Goal: Task Accomplishment & Management: Manage account settings

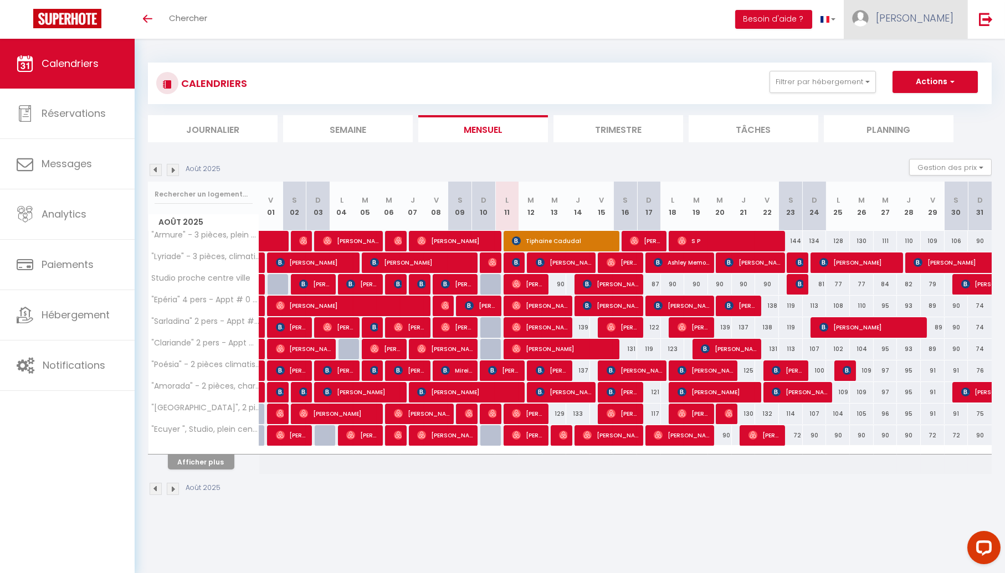
click at [931, 32] on link "[PERSON_NAME]" at bounding box center [906, 19] width 124 height 39
click at [916, 53] on link "Paramètres" at bounding box center [923, 55] width 82 height 19
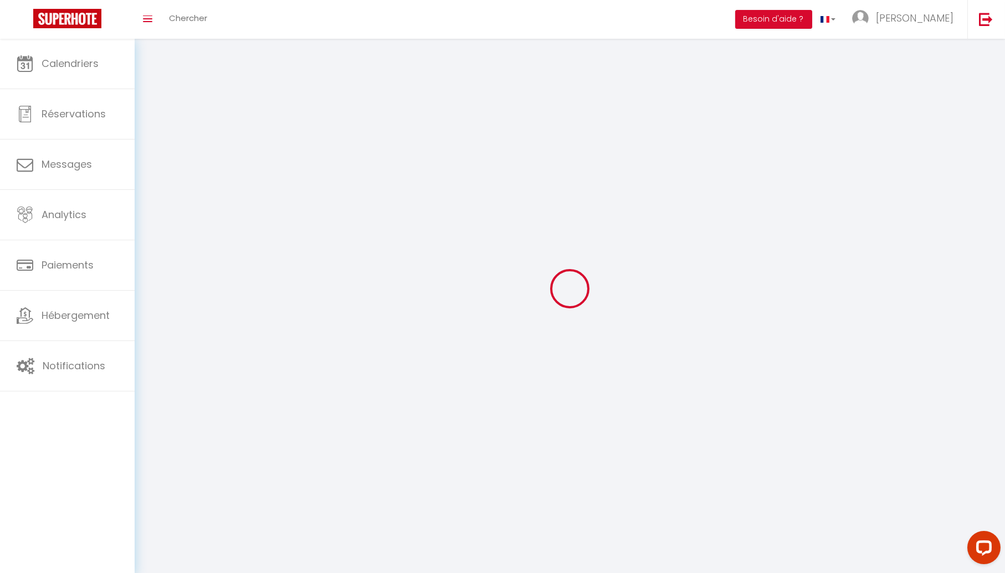
type input "[PERSON_NAME]"
type input "journeau"
type input "0661873912"
type input "[STREET_ADDRESS] de tassigny"
type input "24200"
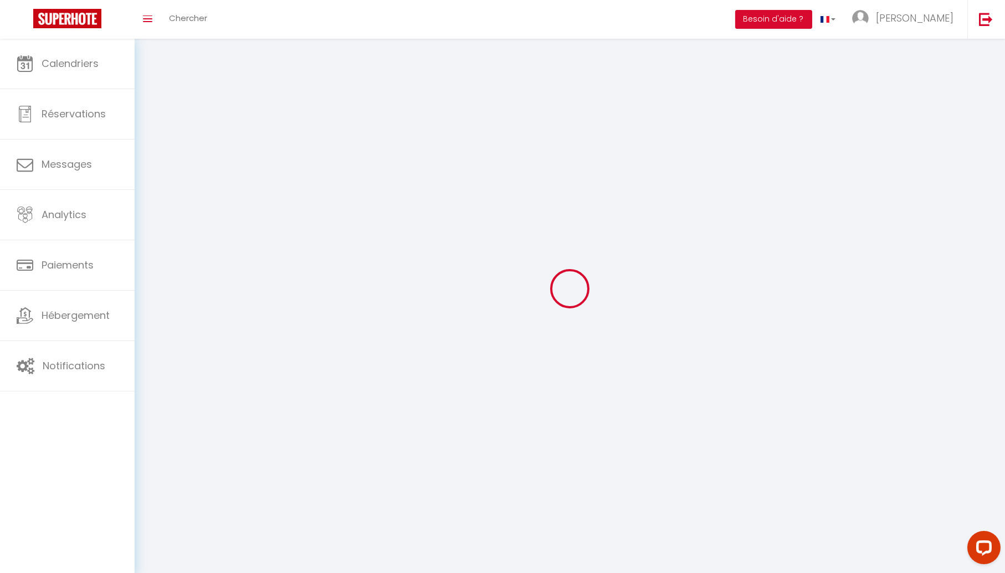
type input "sarlat la caneda"
type input "tYowCFxK15yLaJgkjlKzOGy4x"
type input "93MALJIJhQ9JVfXX2b85MPye9"
type input "[URL][DOMAIN_NAME]"
select select "28"
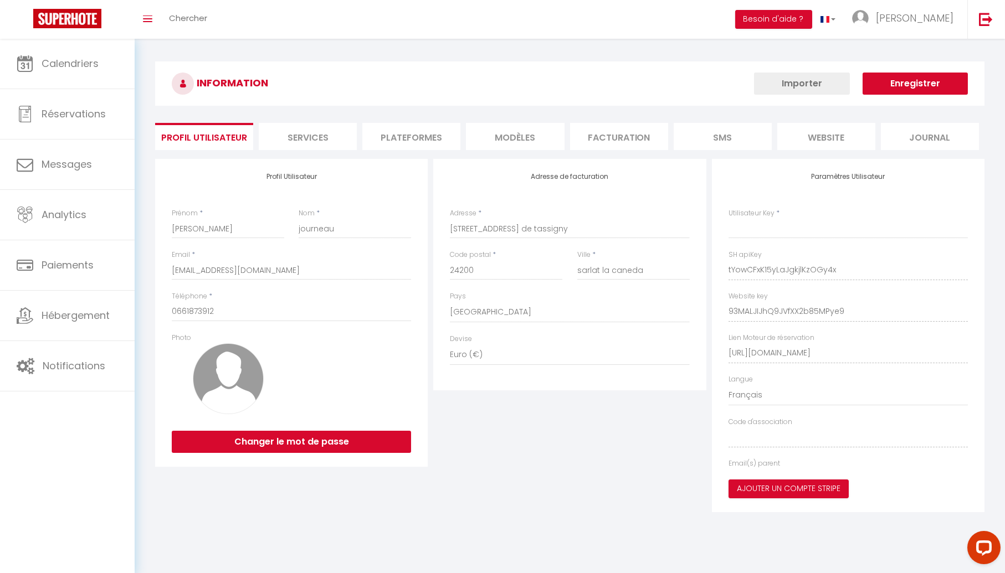
type input "tYowCFxK15yLaJgkjlKzOGy4x"
type input "93MALJIJhQ9JVfXX2b85MPye9"
type input "[URL][DOMAIN_NAME]"
select select "fr"
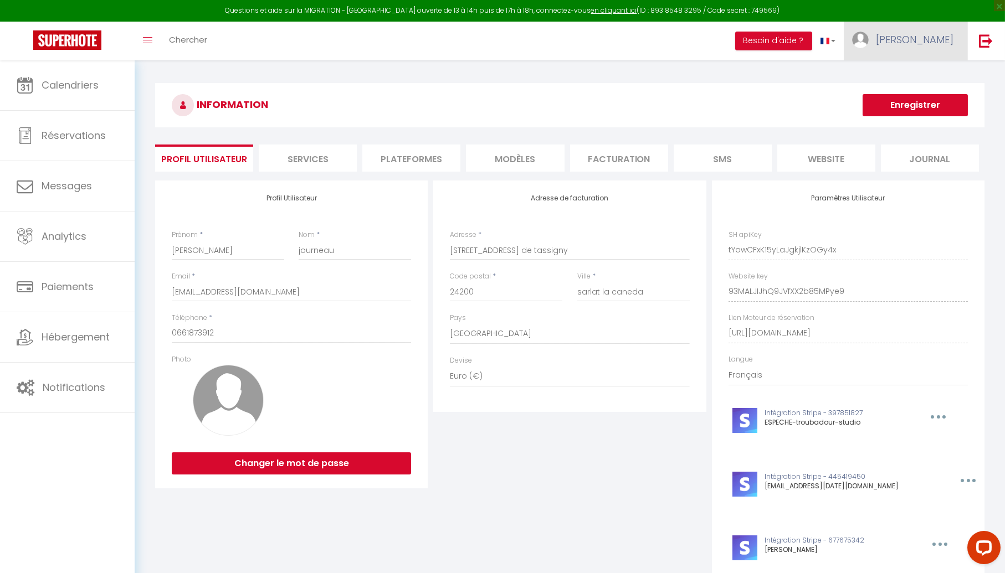
click at [913, 51] on link "[PERSON_NAME]" at bounding box center [906, 41] width 124 height 39
click at [908, 96] on link "Équipe" at bounding box center [923, 97] width 82 height 19
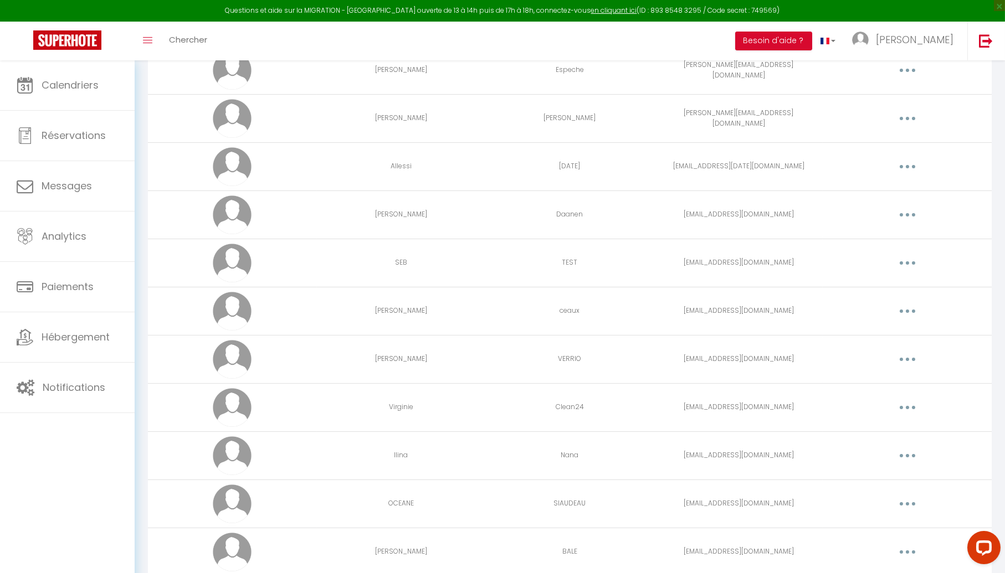
scroll to position [153, 0]
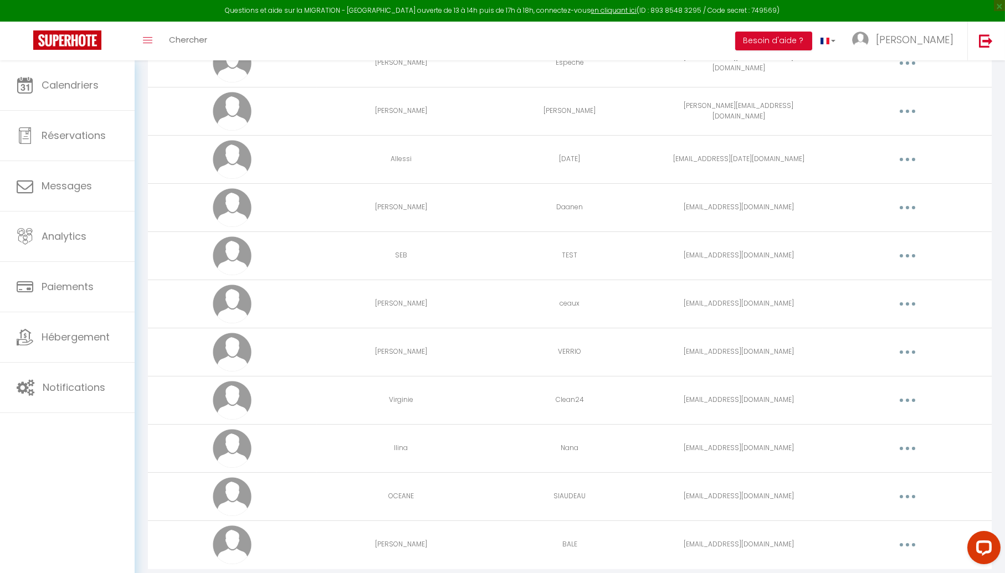
click at [912, 349] on button "button" at bounding box center [907, 352] width 31 height 18
click at [876, 373] on link "Editer" at bounding box center [879, 377] width 82 height 19
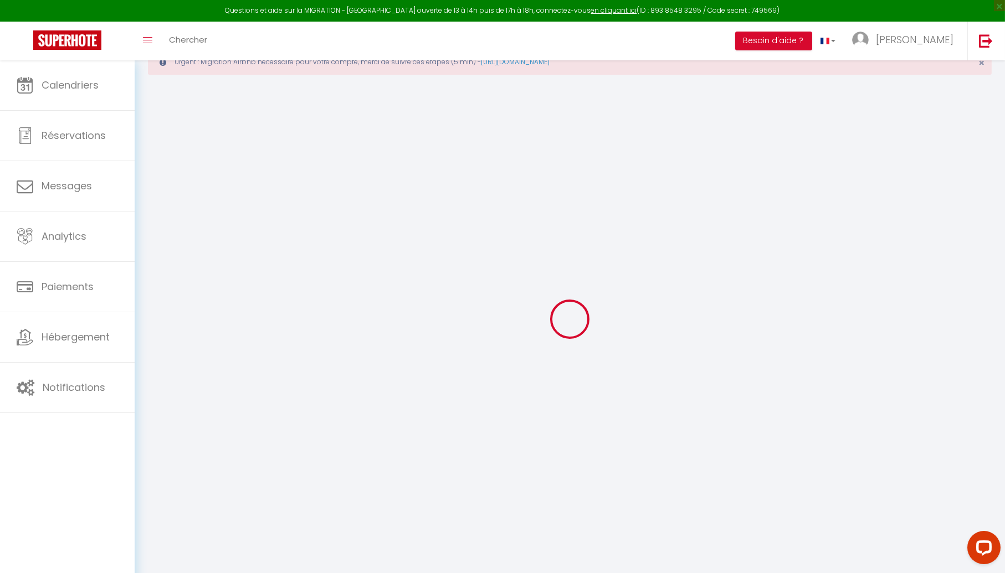
scroll to position [881, 0]
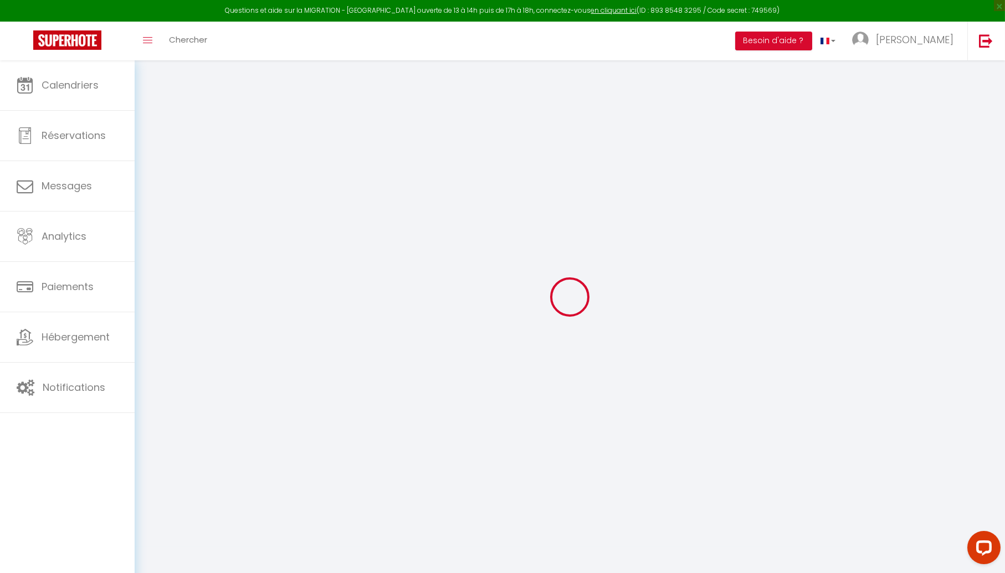
type input "[PERSON_NAME]"
type input "VERRIO"
type input "[EMAIL_ADDRESS][DOMAIN_NAME]"
type textarea "[URL][DOMAIN_NAME]"
checkbox input "true"
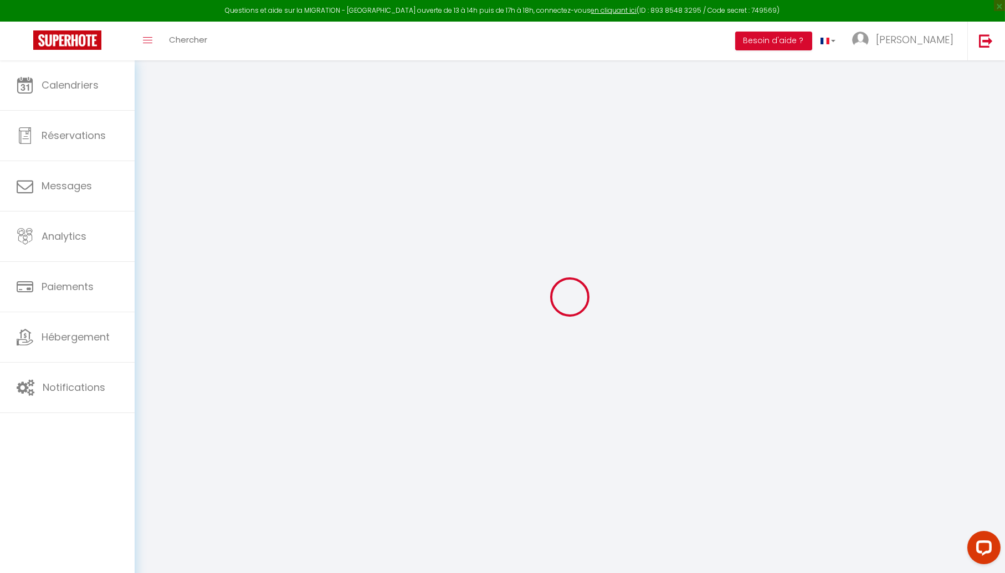
checkbox input "true"
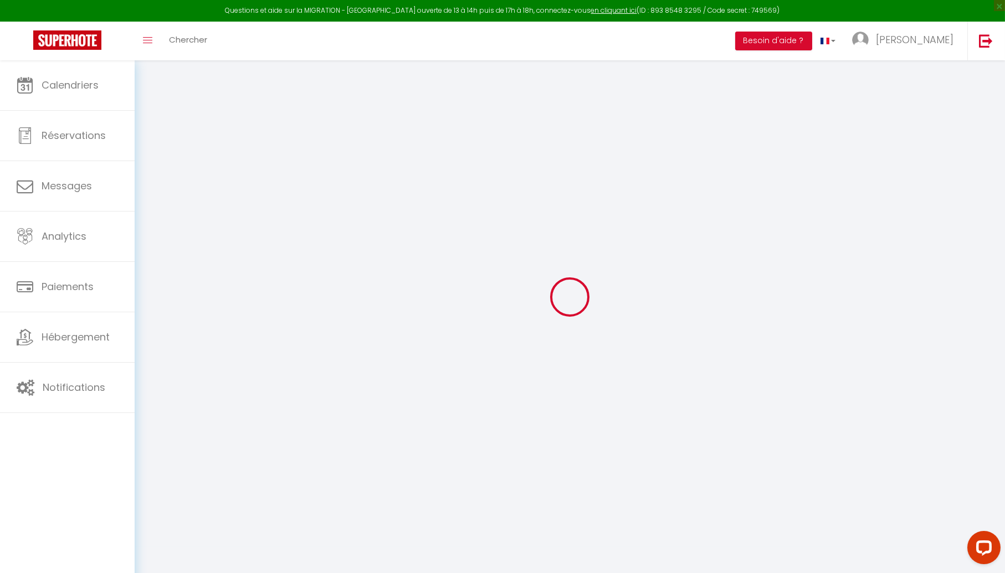
checkbox input "true"
checkbox input "false"
checkbox input "true"
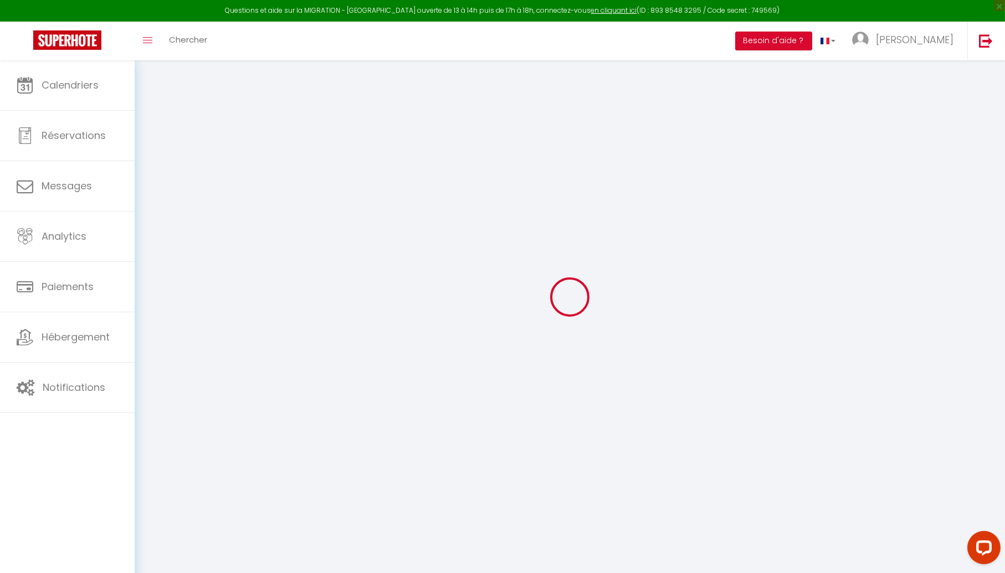
checkbox input "true"
checkbox input "false"
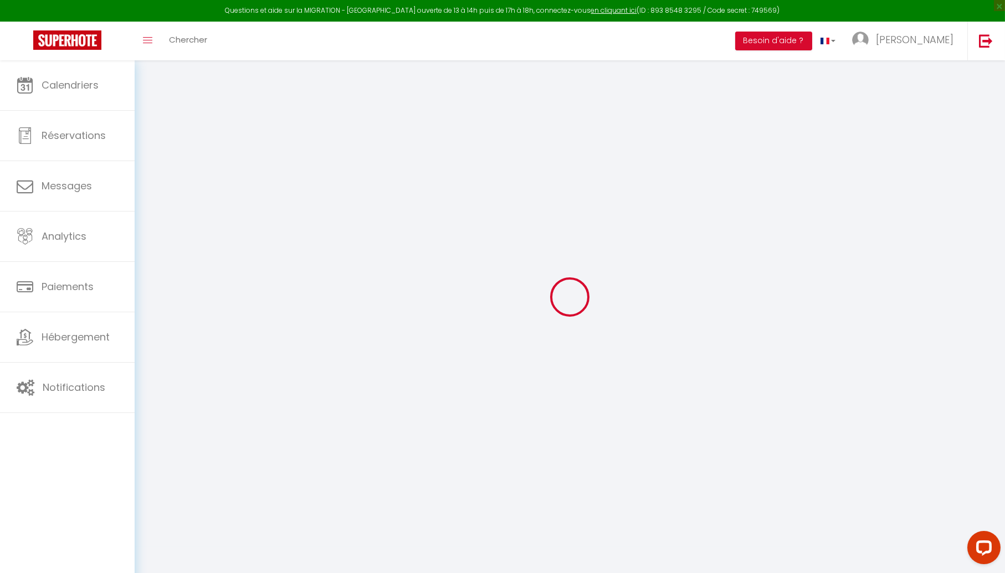
checkbox input "false"
select select
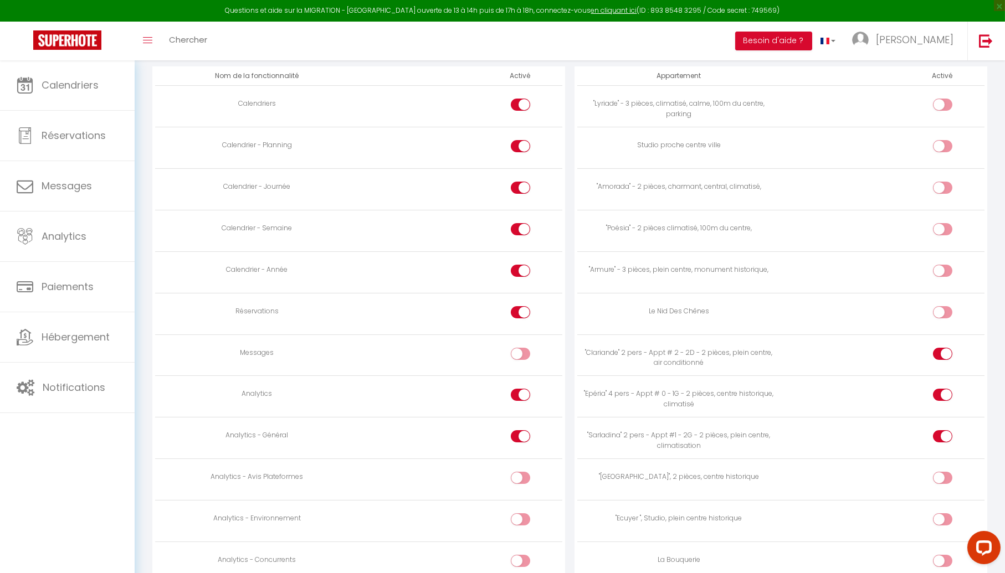
scroll to position [669, 0]
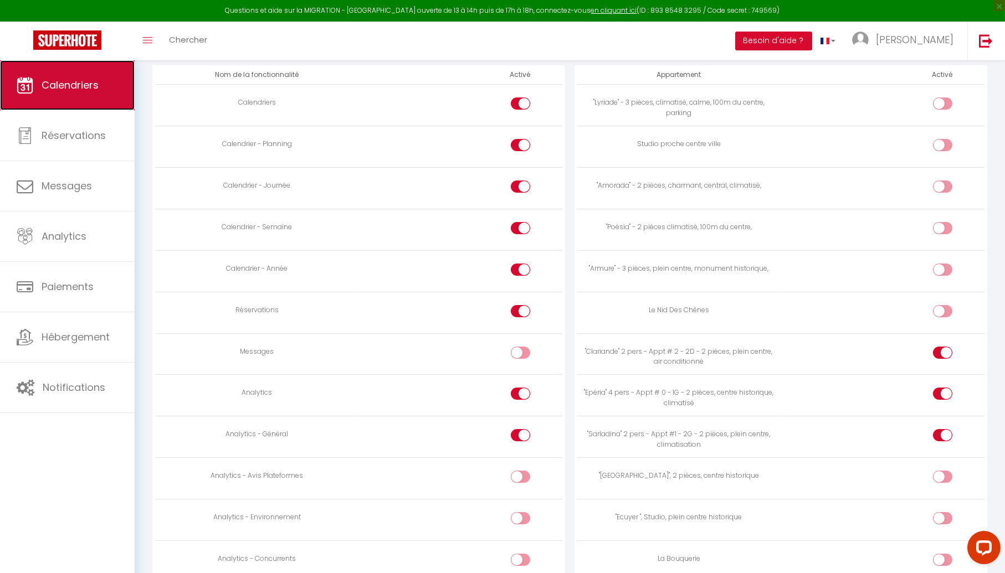
click at [93, 73] on link "Calendriers" at bounding box center [67, 85] width 135 height 50
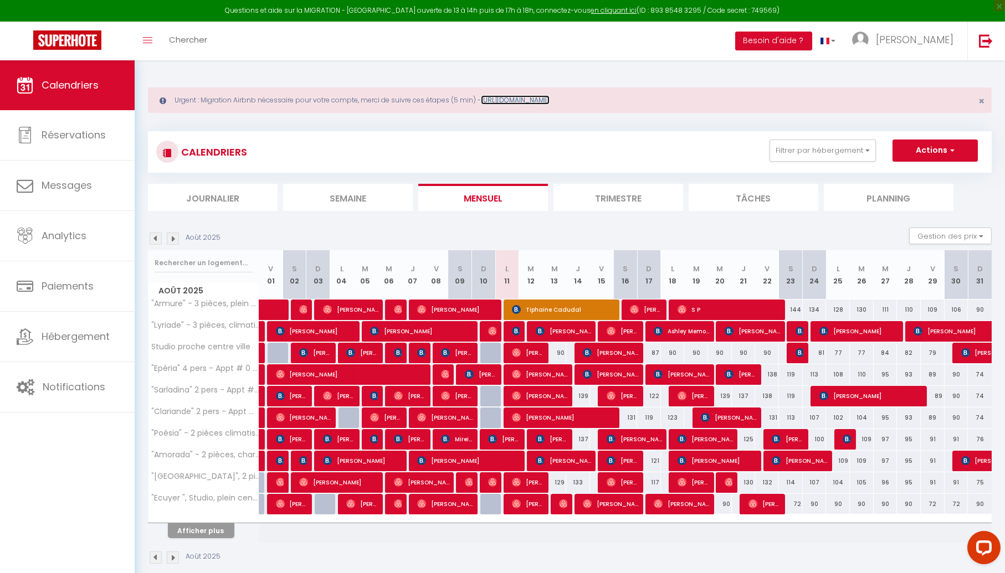
click at [538, 100] on link "[URL][DOMAIN_NAME]" at bounding box center [515, 99] width 69 height 9
